Goal: Task Accomplishment & Management: Manage account settings

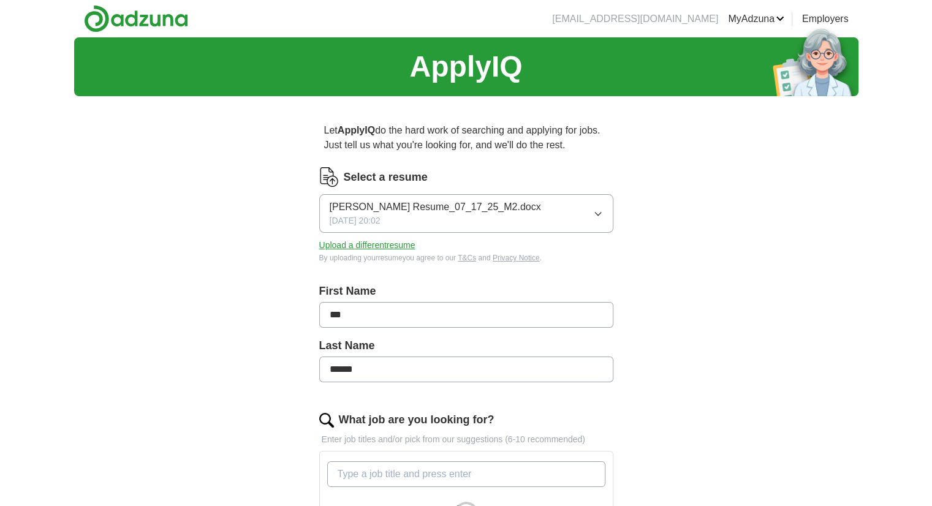
click at [370, 246] on button "Upload a different resume" at bounding box center [367, 245] width 96 height 13
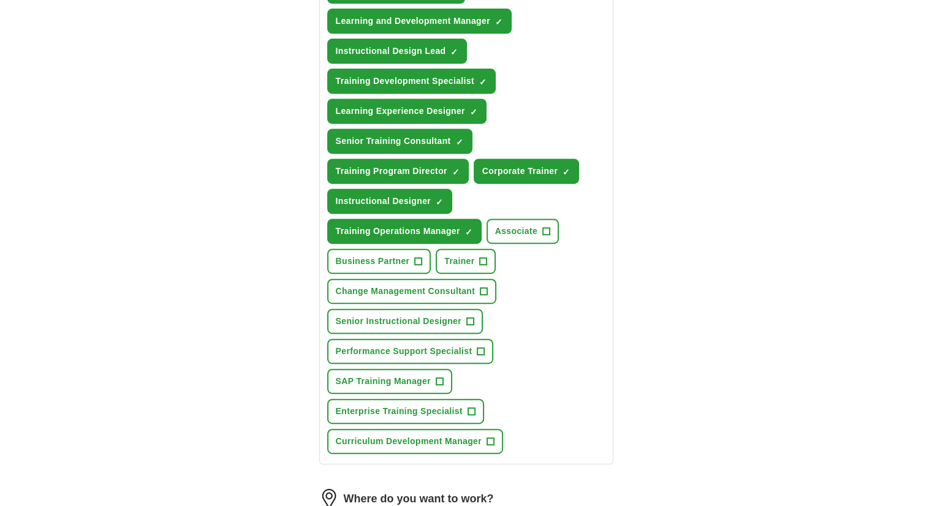
scroll to position [552, 0]
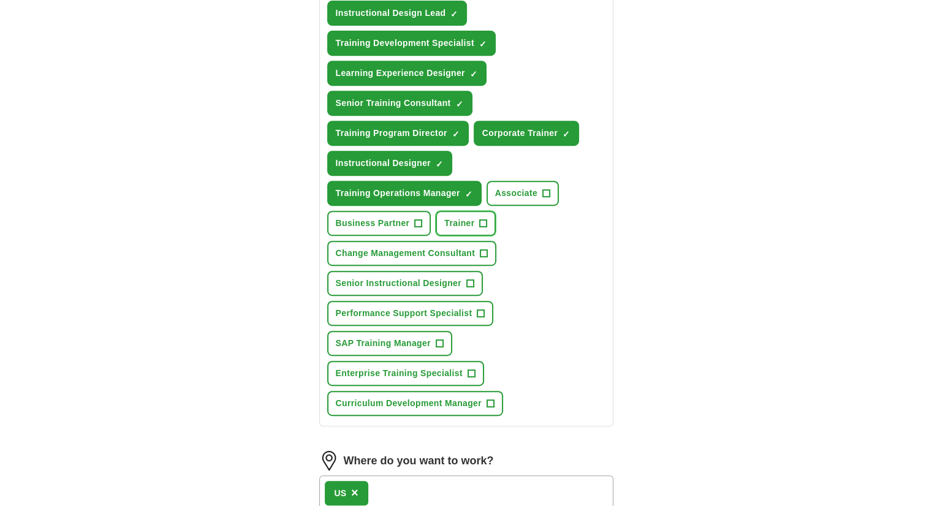
click at [482, 219] on span "+" at bounding box center [483, 224] width 7 height 10
click at [471, 279] on span "+" at bounding box center [469, 284] width 7 height 10
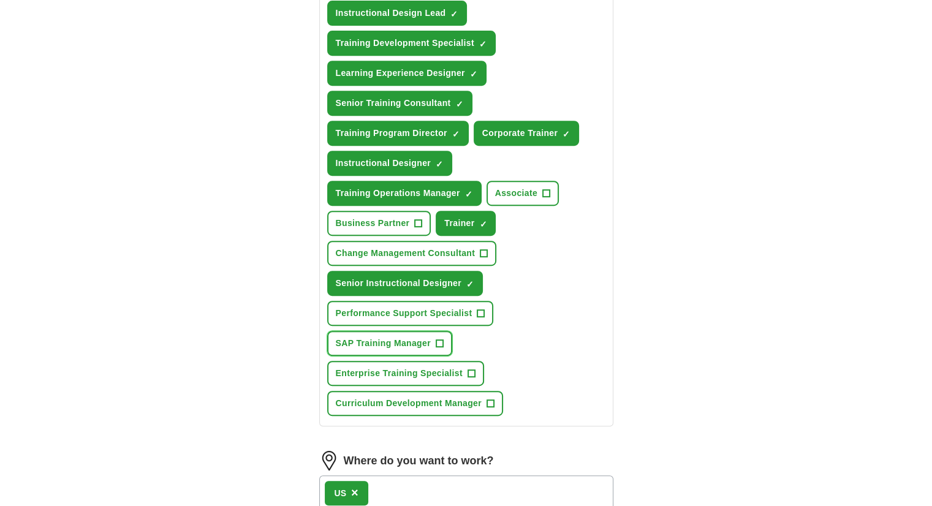
click at [440, 339] on span "+" at bounding box center [439, 344] width 7 height 10
click at [470, 369] on span "+" at bounding box center [471, 374] width 7 height 10
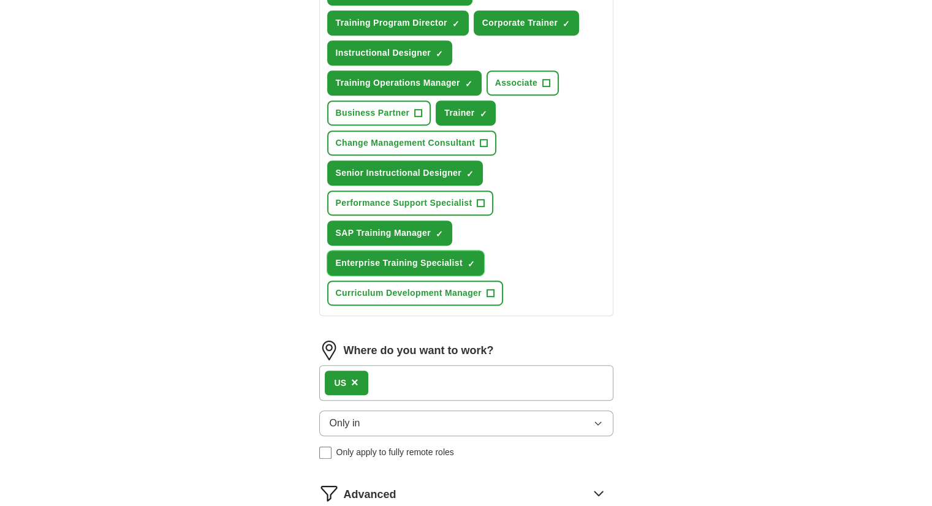
scroll to position [674, 0]
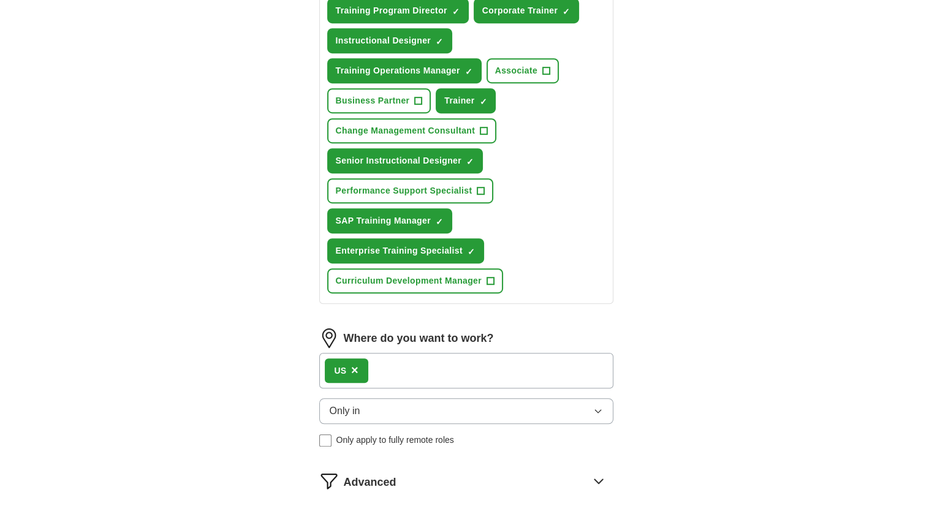
click at [599, 406] on icon "button" at bounding box center [598, 411] width 10 height 10
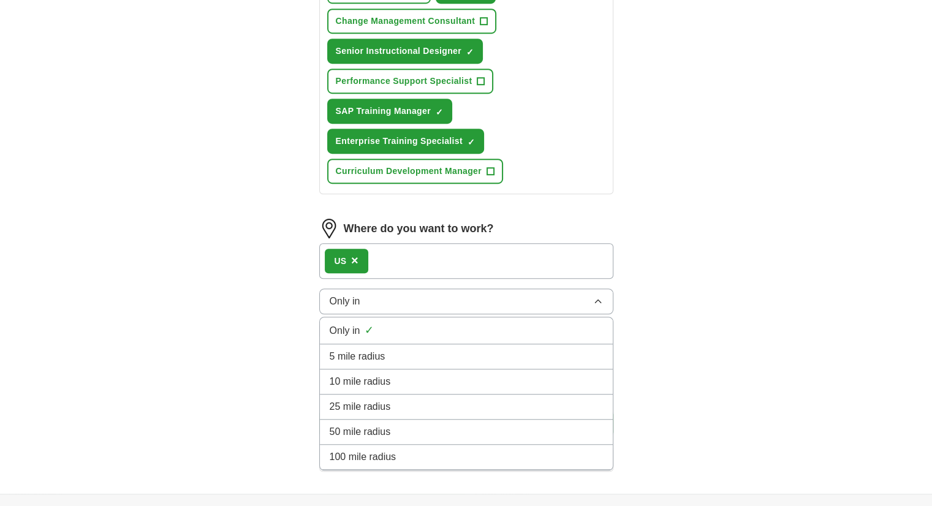
scroll to position [858, 0]
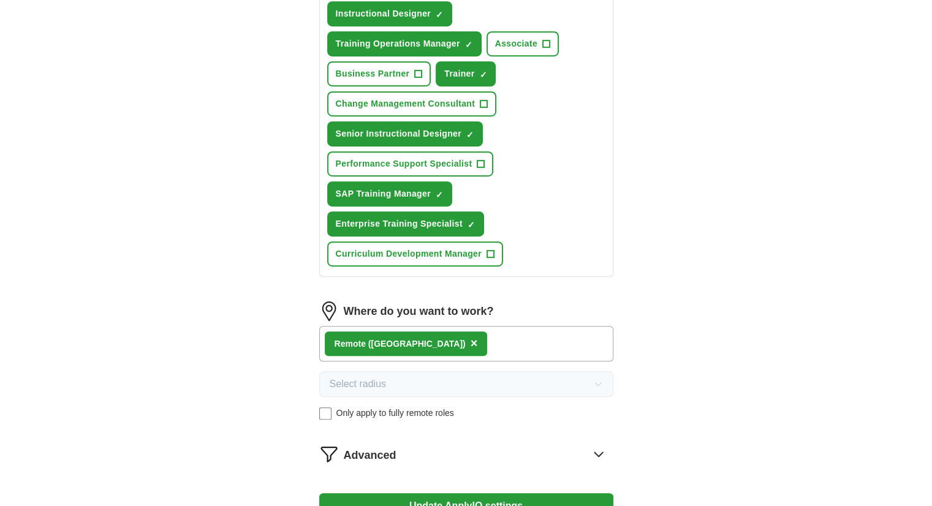
scroll to position [824, 0]
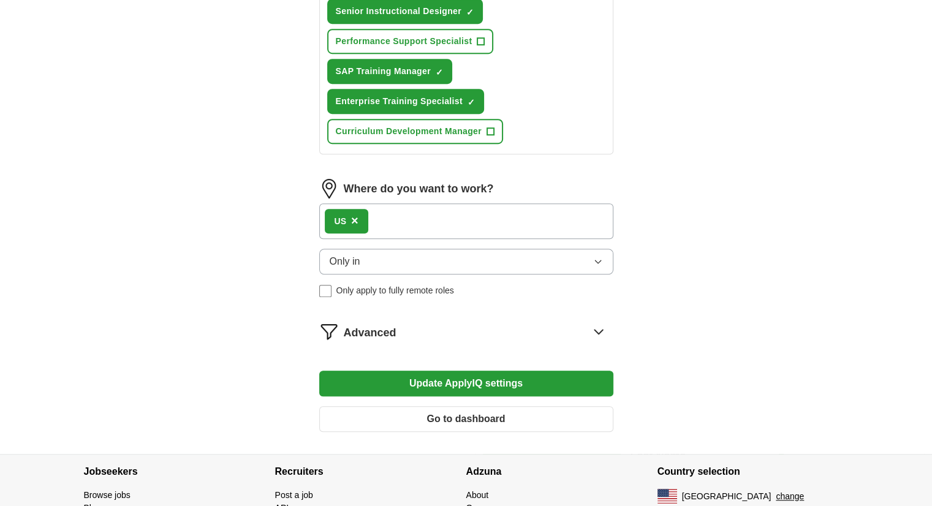
click at [598, 257] on icon "button" at bounding box center [598, 262] width 10 height 10
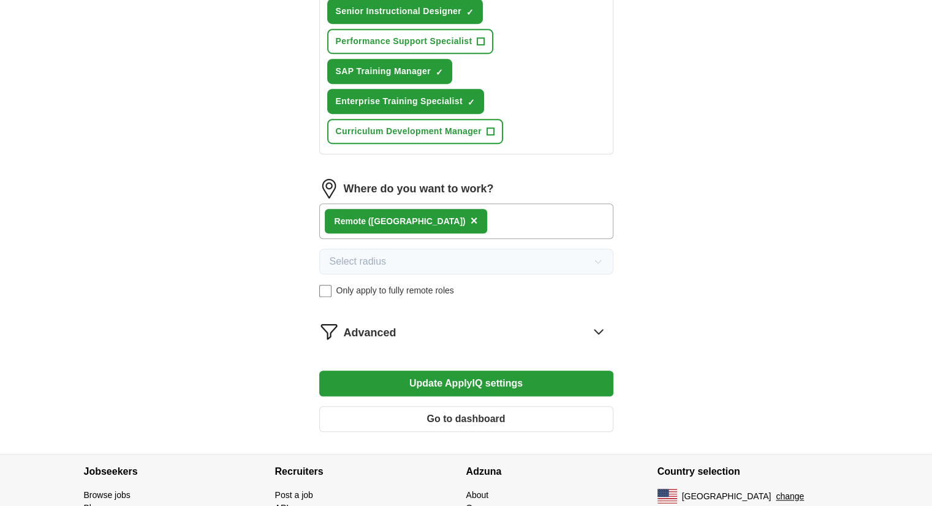
click at [474, 371] on button "Update ApplyIQ settings" at bounding box center [466, 384] width 294 height 26
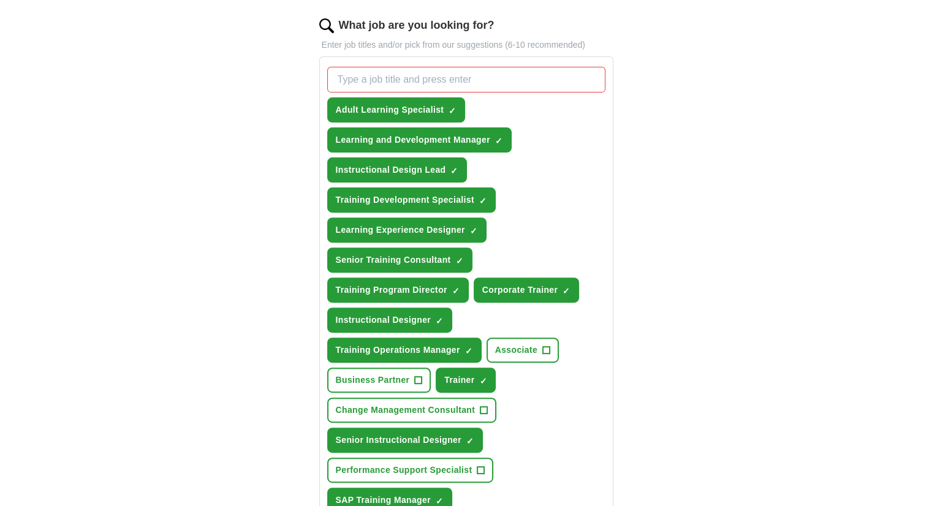
scroll to position [456, 0]
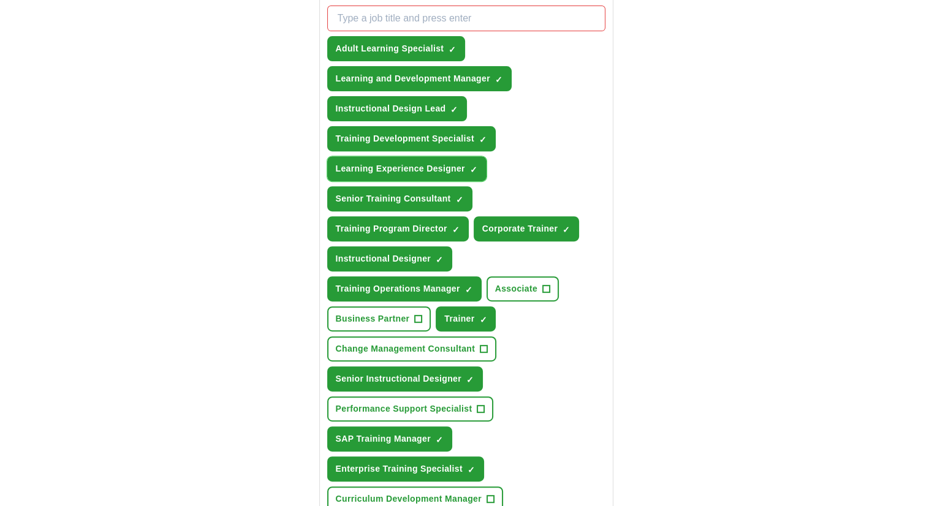
click at [0, 0] on span "×" at bounding box center [0, 0] width 0 height 0
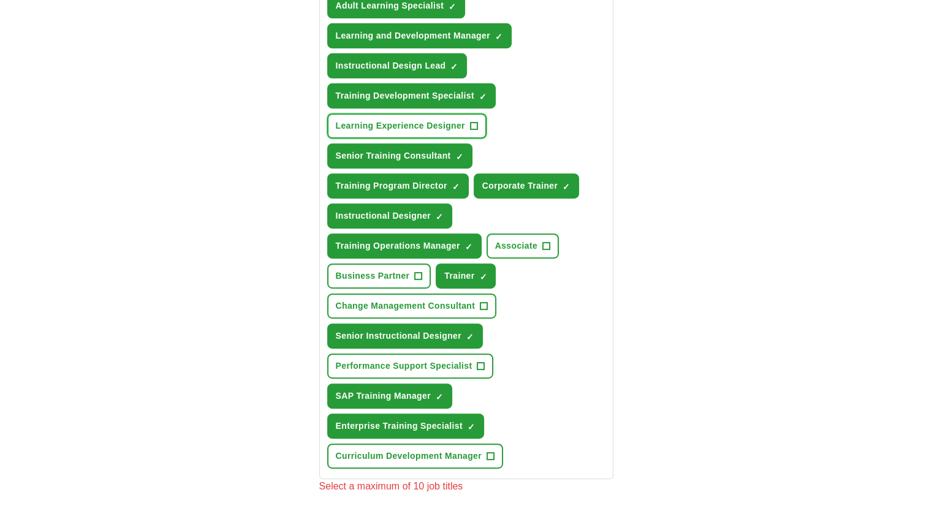
scroll to position [517, 0]
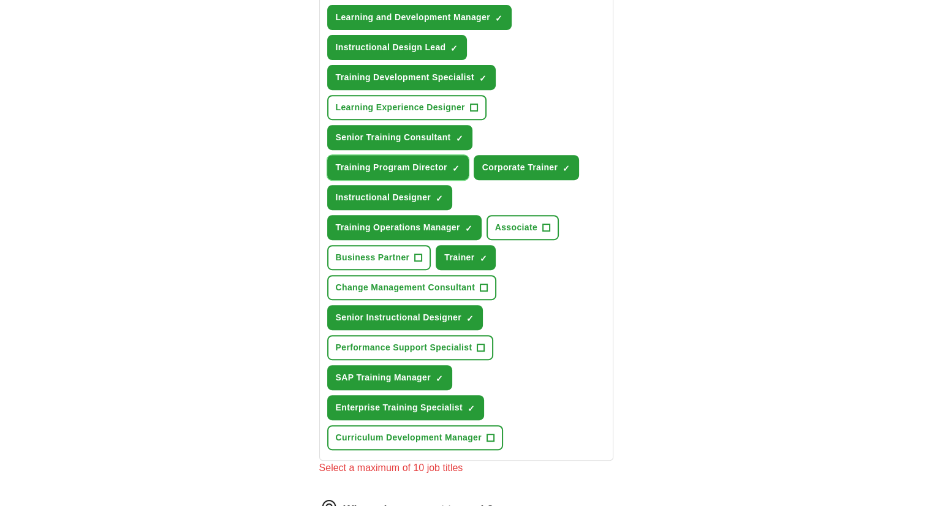
click at [0, 0] on span "×" at bounding box center [0, 0] width 0 height 0
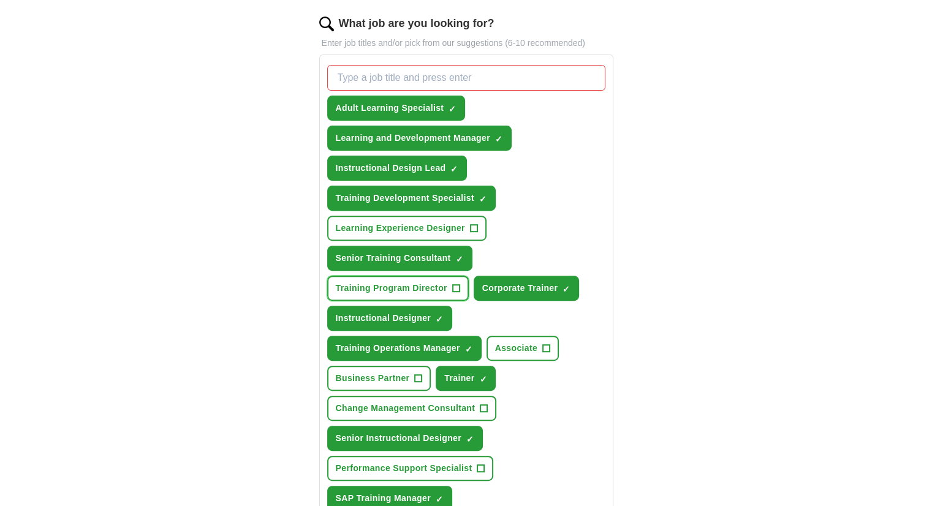
scroll to position [395, 0]
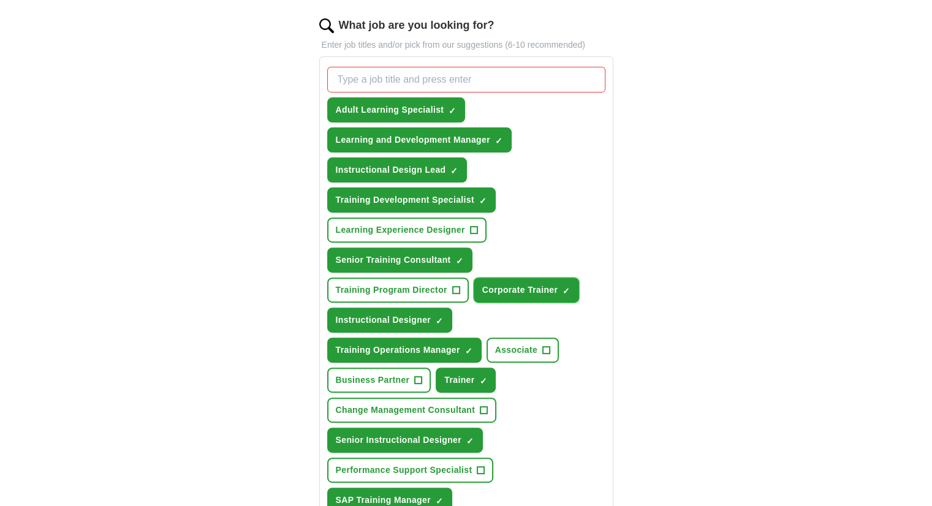
click at [0, 0] on span "×" at bounding box center [0, 0] width 0 height 0
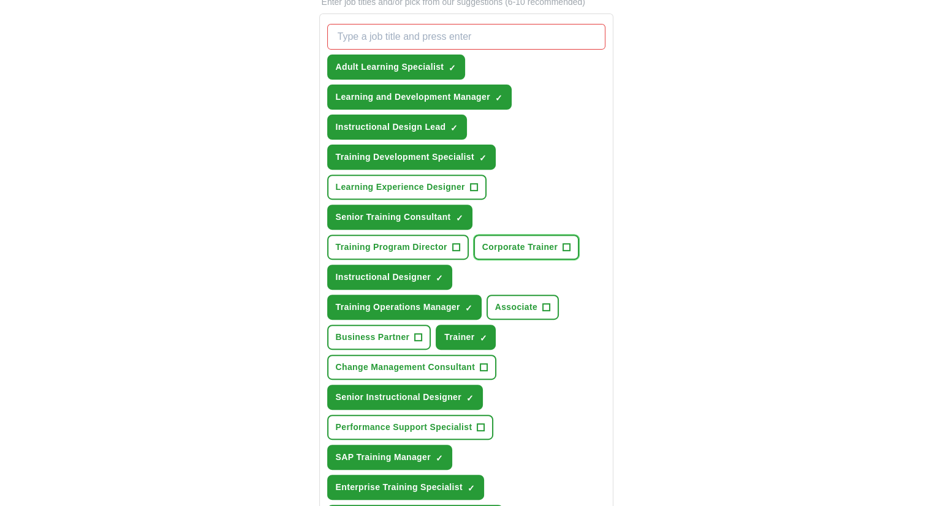
scroll to position [456, 0]
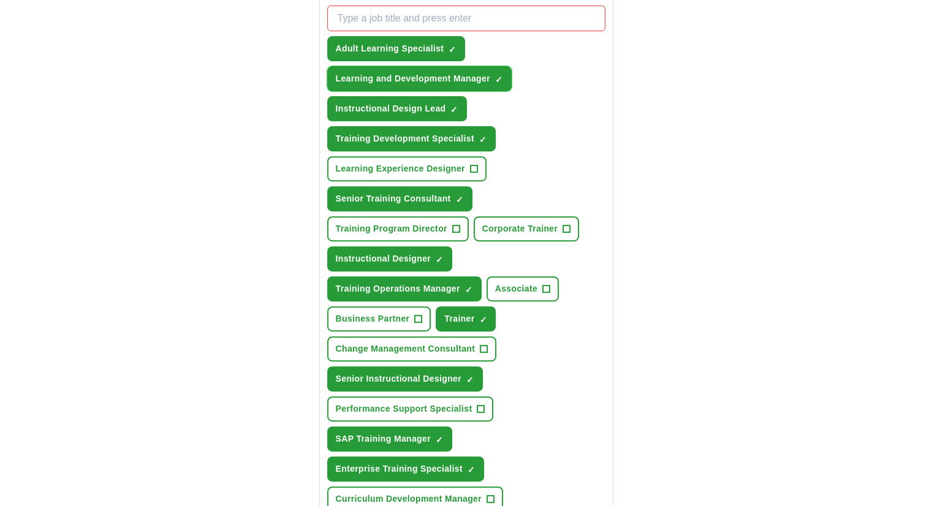
click at [0, 0] on span "×" at bounding box center [0, 0] width 0 height 0
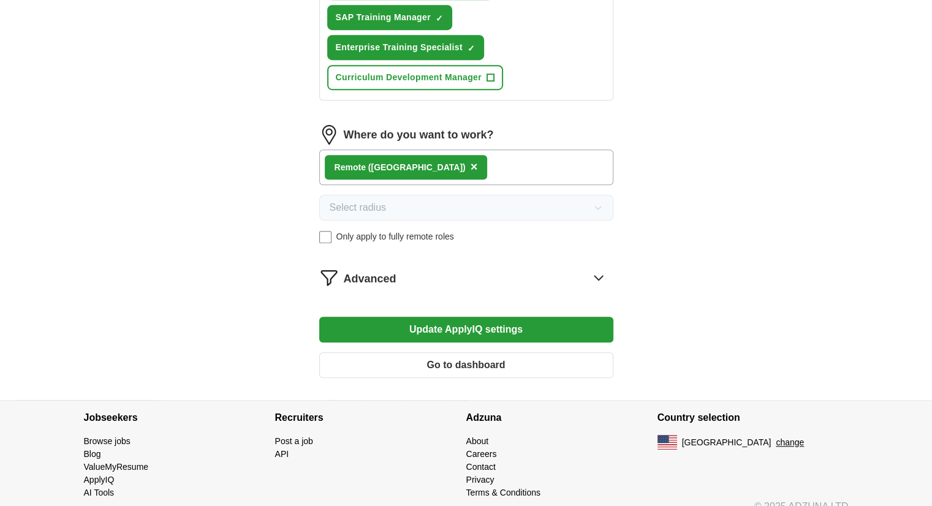
scroll to position [885, 0]
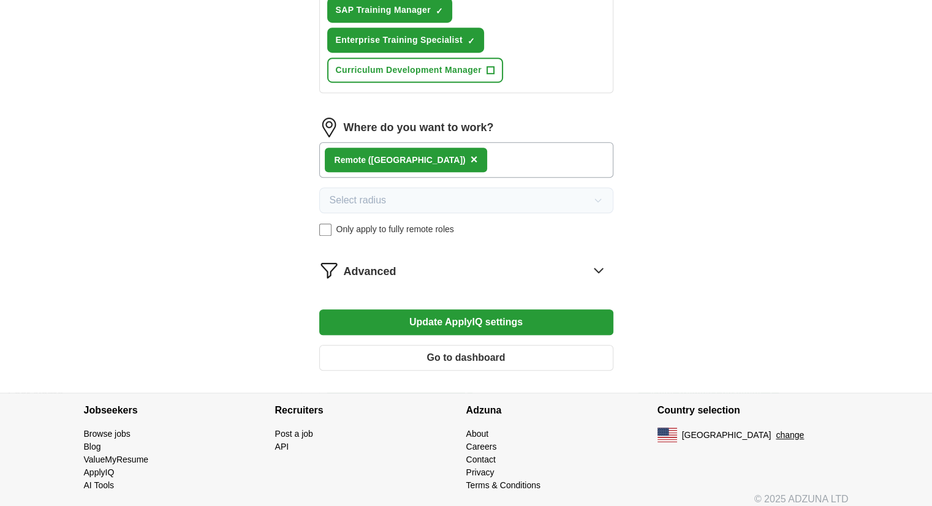
click at [478, 310] on button "Update ApplyIQ settings" at bounding box center [466, 323] width 294 height 26
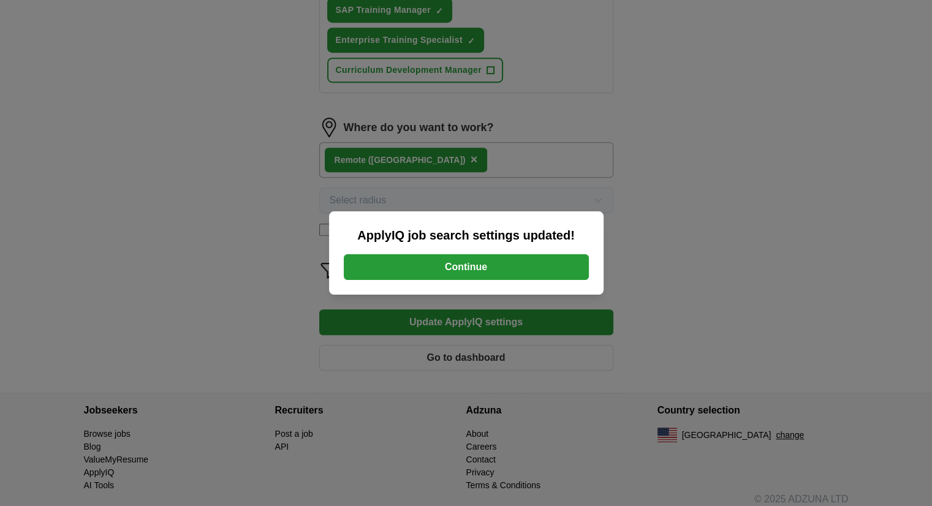
click at [468, 264] on button "Continue" at bounding box center [466, 267] width 245 height 26
